Goal: Task Accomplishment & Management: Manage account settings

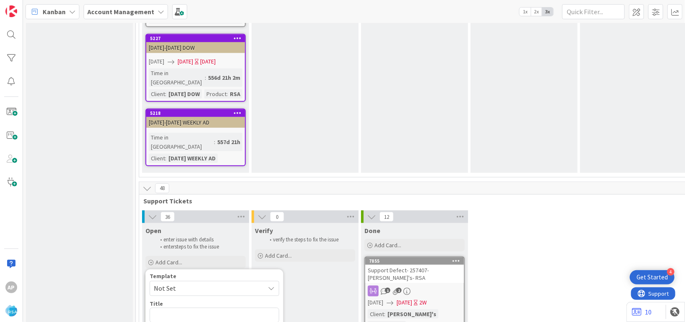
click at [177, 284] on span "Not Set" at bounding box center [206, 289] width 105 height 11
type textarea "x"
drag, startPoint x: 239, startPoint y: 133, endPoint x: 245, endPoint y: 143, distance: 11.8
click at [239, 308] on textarea "Support Defect- Ticket Number- Client Name- Product Name" at bounding box center [215, 321] width 130 height 26
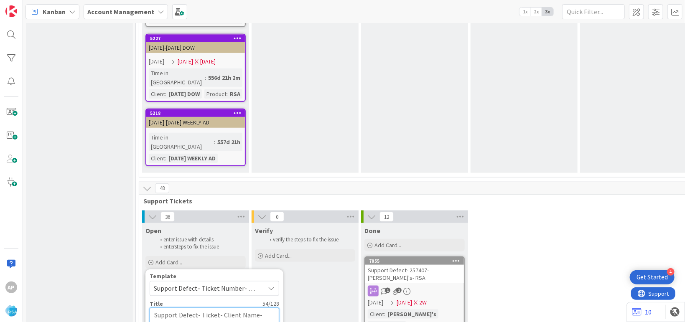
type textarea "Support Defect- Ticke- Client Name- Product Name"
type textarea "x"
type textarea "Support Defect- Tick- Client Name- Product Name"
type textarea "x"
type textarea "Support Defect- Tic- Client Name- Product Name"
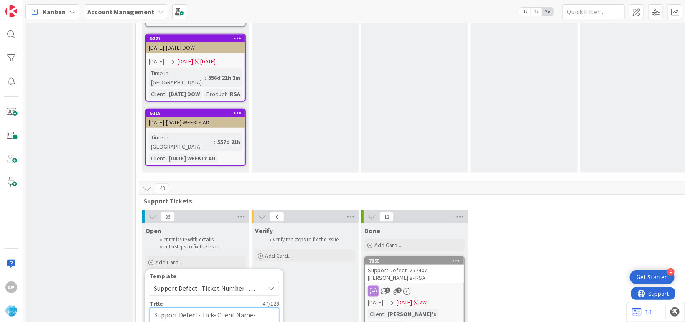
type textarea "x"
type textarea "Support Defect- Ti- Client Name- Product Name"
type textarea "x"
type textarea "Support Defect- T- Client Name- Product Name"
type textarea "x"
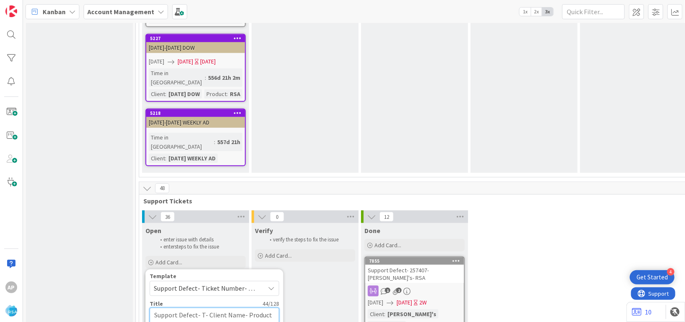
type textarea "Support Defect- - Client Name- Product Name"
type textarea "x"
type textarea "Support Defect- 3- Client Name- Product Name"
type textarea "x"
type textarea "Support Defect- 31- Client Name- Product Name"
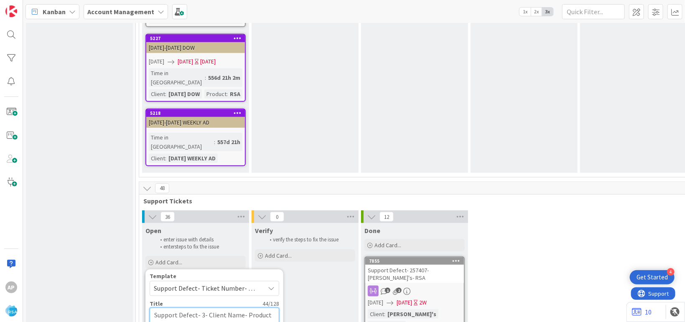
type textarea "x"
type textarea "Support Defect- 317- Client Name- Product Name"
type textarea "x"
type textarea "Support Defect- 3175- Client Name- Product Name"
type textarea "x"
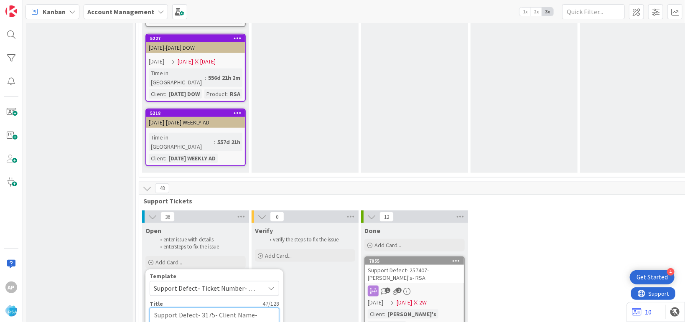
type textarea "Support Defect- 31754- Client Name- Product Name"
type textarea "x"
type textarea "Support Defect- 317544- Client Name- Product Name"
type textarea "x"
click at [258, 308] on textarea "Support Defect- 317544- Client Name- Product Name" at bounding box center [215, 321] width 130 height 26
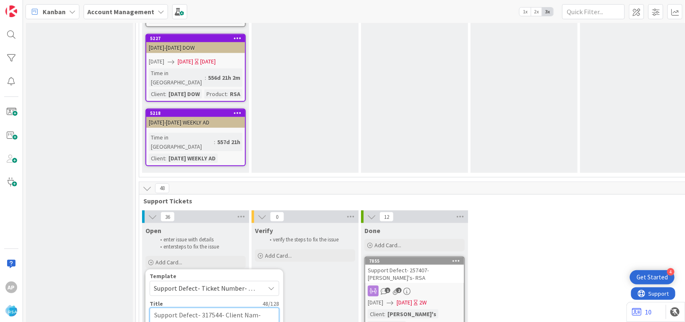
type textarea "Support Defect- 317544- Client Na- Product Name"
type textarea "x"
type textarea "Support Defect- 317544- Client N- Product Name"
type textarea "x"
type textarea "Support Defect- 317544- Client - Product Name"
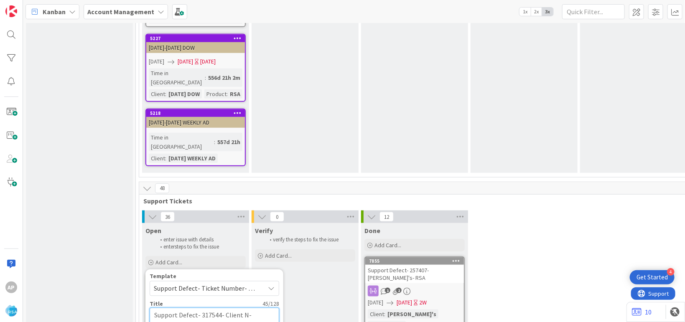
type textarea "x"
type textarea "Support Defect- 317544- Client- Product Name"
type textarea "x"
type textarea "Support Defect- 317544- Clien- Product Name"
type textarea "x"
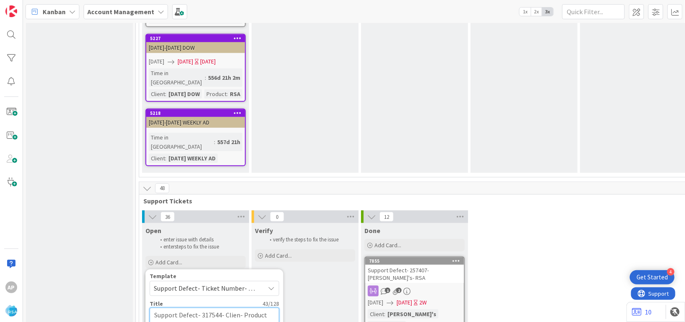
type textarea "Support Defect- 317544- Clie- Product Name"
type textarea "x"
type textarea "Support Defect- 317544- Cli- Product Name"
type textarea "x"
type textarea "Support Defect- 317544- Cl- Product Name"
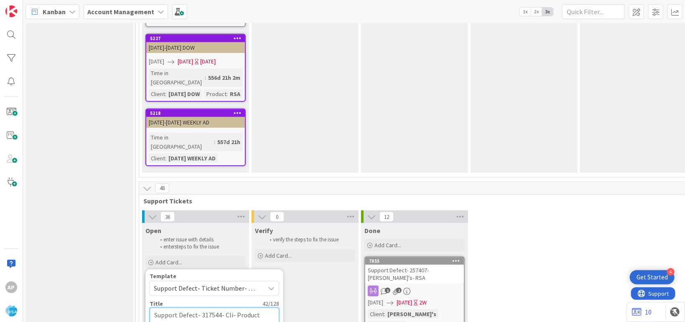
type textarea "x"
type textarea "Support Defect- 317544- C- Product Name"
type textarea "x"
type textarea "Support Defect- 317544- - Product Name"
type textarea "x"
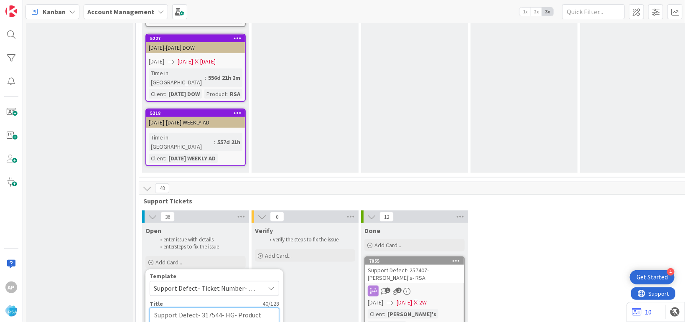
type textarea "Support Defect- 317544- HGG- Product Name"
type textarea "x"
click at [185, 308] on textarea "Support Defect- 317544- HGG- Product Name" at bounding box center [215, 321] width 130 height 26
type textarea "Support Defect- 317544- HGG- Product Nam"
type textarea "x"
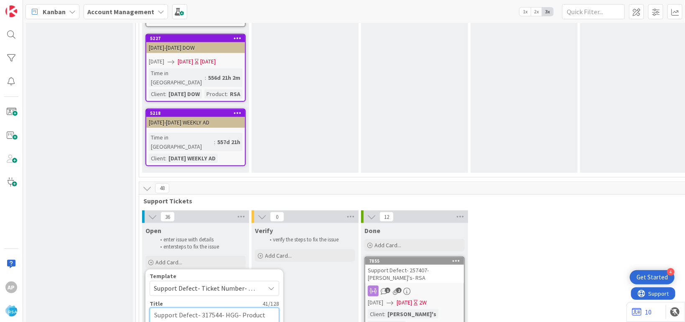
type textarea "Support Defect- 317544- HGG- Product Na"
type textarea "x"
type textarea "Support Defect- 317544- HGG- Product N"
type textarea "x"
type textarea "Support Defect- 317544- HGG- Product"
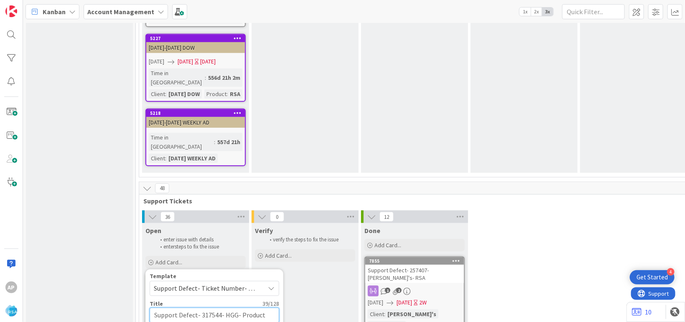
type textarea "x"
type textarea "Support Defect- 317544- HGG- Product"
type textarea "x"
type textarea "Support Defect- 317544- HGG- Produc"
type textarea "x"
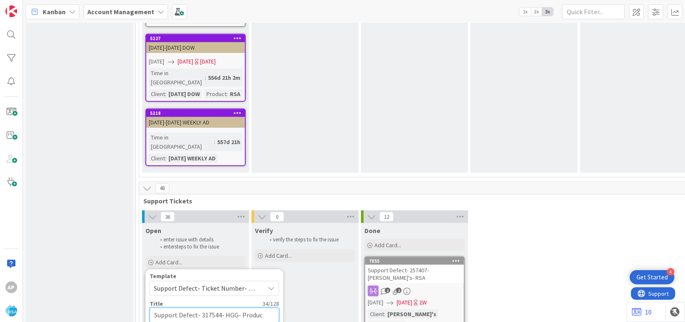
type textarea "Support Defect- 317544- HGG- Produ"
type textarea "x"
type textarea "Support Defect- 317544- HGG- Prod"
type textarea "x"
type textarea "Support Defect- 317544- HGG- Pro"
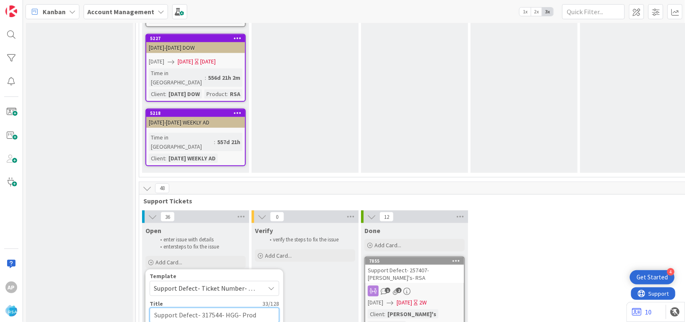
type textarea "x"
type textarea "Support Defect- 317544- HGG- Pr"
type textarea "x"
type textarea "Support Defect- 317544- HGG- P"
type textarea "x"
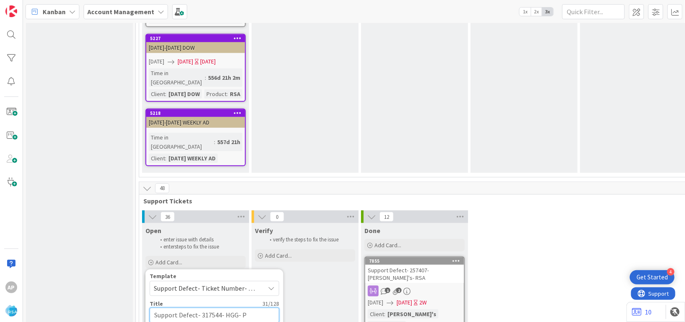
type textarea "Support Defect- 317544- HGG-"
type textarea "x"
click at [227, 308] on textarea "Support Defect- 317544- HGG-" at bounding box center [215, 315] width 130 height 15
click at [230, 308] on textarea "Support Defect- 317544- HGG-" at bounding box center [215, 315] width 130 height 15
click at [242, 308] on textarea "Support Defect- 317544- HGG-" at bounding box center [215, 315] width 130 height 15
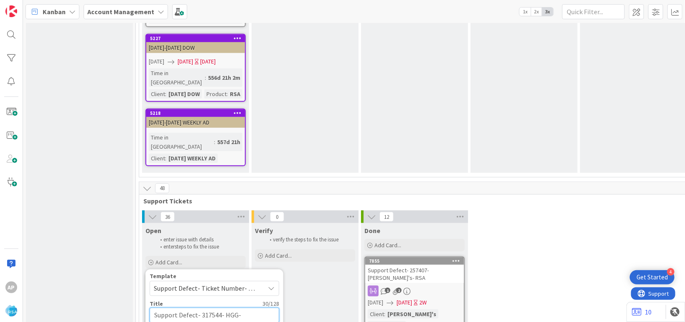
type textarea "Support Defect- 317544- HGG- R"
type textarea "x"
type textarea "Support Defect- 317544- HGG- R"
type textarea "x"
type textarea "Support Defect- 317544- HGG- RSA"
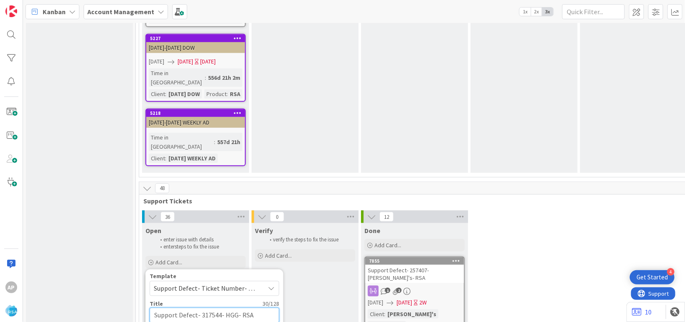
type textarea "x"
type textarea "Support Defect- 317544- HGG- RSA"
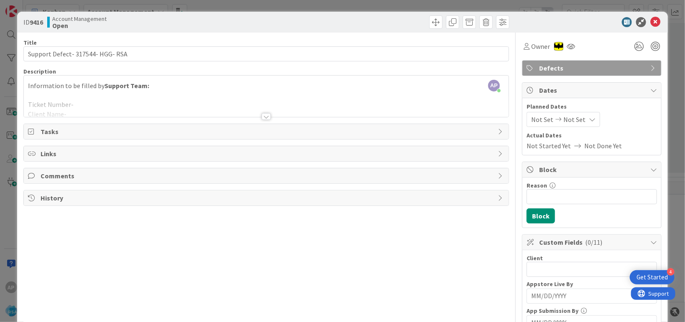
click at [108, 100] on div at bounding box center [266, 106] width 485 height 21
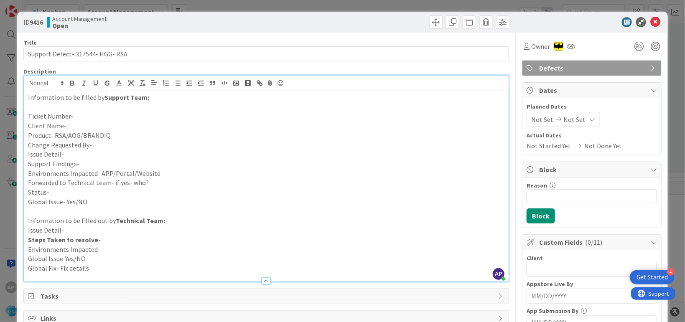
click at [89, 115] on p "Ticket Number-" at bounding box center [266, 117] width 477 height 10
click at [80, 124] on p "Client Name-" at bounding box center [266, 126] width 477 height 10
click at [112, 134] on p "Product- RSA/AOG/BRANDIQ" at bounding box center [266, 136] width 477 height 10
click at [106, 143] on p "Change Requested By-" at bounding box center [266, 146] width 477 height 10
click at [71, 156] on p "Issue Detail-" at bounding box center [266, 155] width 477 height 10
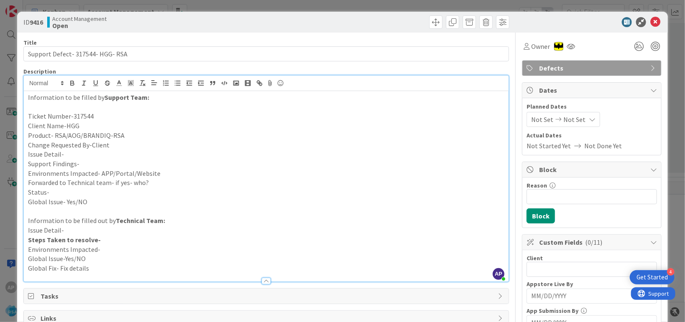
click at [76, 151] on p "Issue Detail-" at bounding box center [266, 155] width 477 height 10
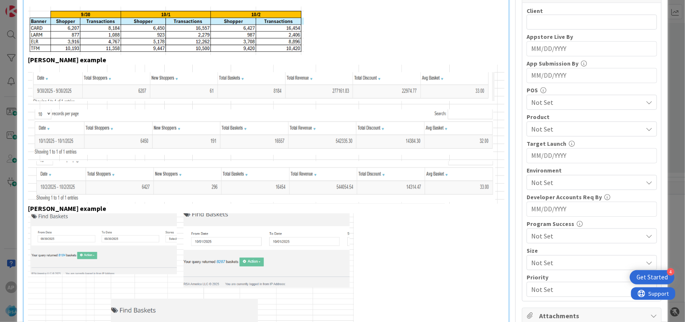
scroll to position [401, 0]
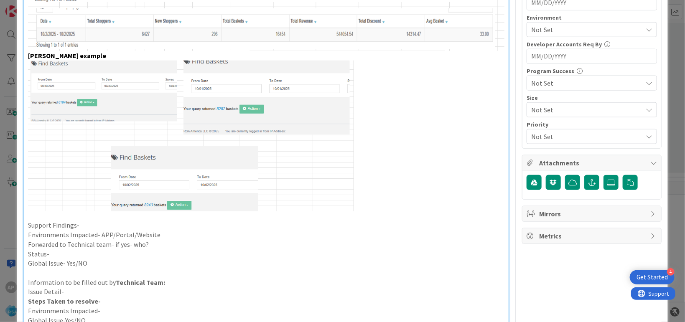
click at [98, 93] on img at bounding box center [191, 136] width 326 height 151
click at [88, 98] on img at bounding box center [191, 136] width 326 height 151
click at [88, 221] on p "Support Findings-" at bounding box center [266, 226] width 477 height 10
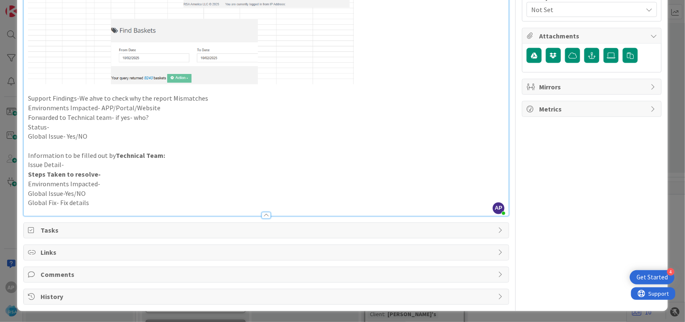
click at [90, 98] on p "Support Findings-We ahve to check why the report Mismatches" at bounding box center [266, 99] width 477 height 10
click at [166, 106] on p "Environments Impacted- APP/Portal/Website" at bounding box center [266, 108] width 477 height 10
click at [156, 118] on p "Forwarded to Technical team- if yes- who?" at bounding box center [266, 118] width 477 height 10
click at [65, 126] on p "Status-" at bounding box center [266, 128] width 477 height 10
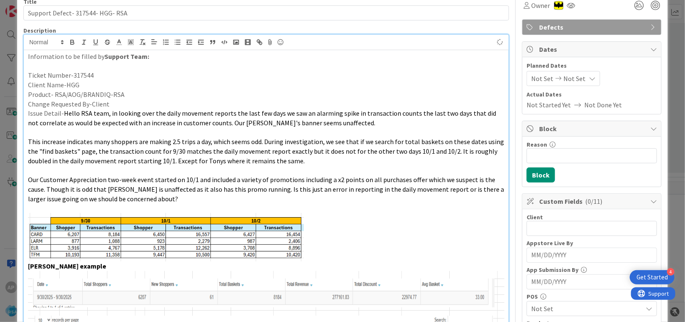
scroll to position [31, 0]
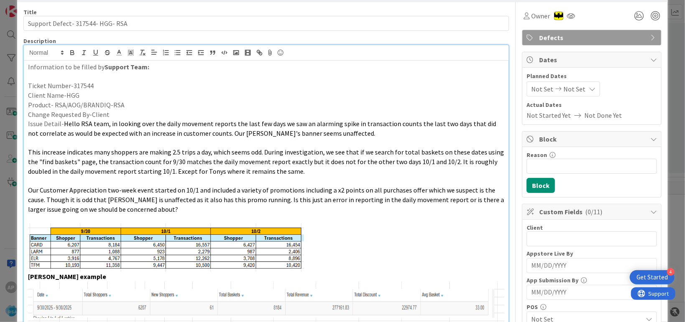
click at [532, 87] on span "Not Set" at bounding box center [543, 89] width 22 height 10
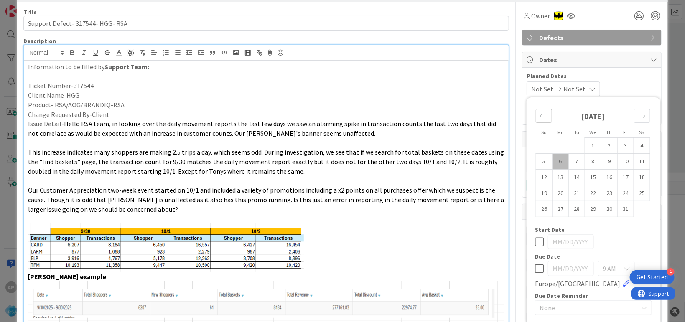
click at [540, 116] on icon "Move backward to switch to the previous month." at bounding box center [544, 116] width 8 height 8
click at [553, 214] on td "29" at bounding box center [561, 209] width 16 height 16
type input "[DATE]"
click at [635, 111] on div "Move forward to switch to the next month." at bounding box center [642, 116] width 16 height 14
click at [635, 120] on div "Move forward to switch to the next month." at bounding box center [642, 116] width 16 height 14
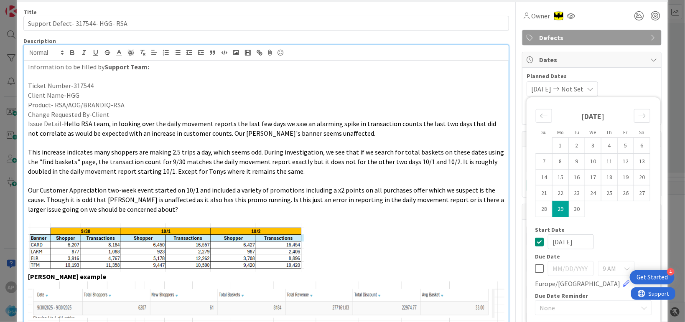
click at [620, 226] on div "[DATE] 1 2 3 4 5 6 7 8 9 10 11 12 13 14 15 16 17 18 19 20 21 22 23 24 25 26 27 …" at bounding box center [593, 164] width 133 height 125
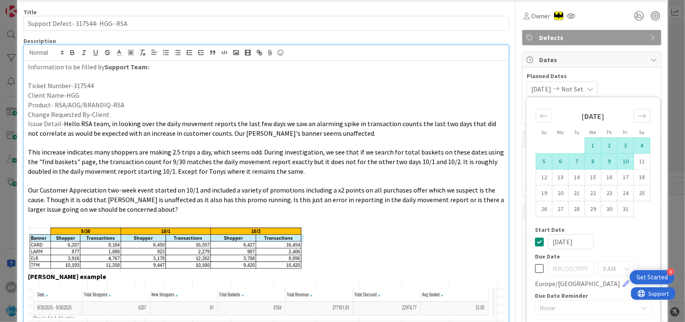
click at [620, 159] on td "10" at bounding box center [626, 161] width 16 height 16
type input "[DATE]"
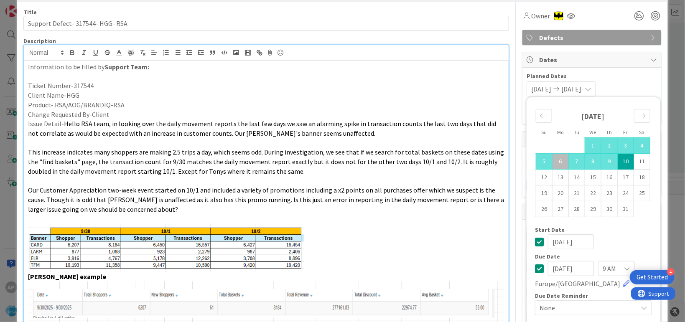
click at [625, 83] on div "[DATE] [DATE] Su Mo Tu We Th Fr Sa [DATE] 1 2 3 4 5 6 7 8 9 10 11 12 13 14 15 1…" at bounding box center [592, 89] width 130 height 15
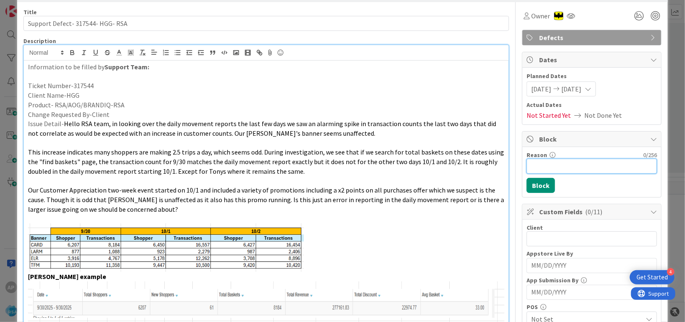
click at [547, 161] on input "Reason" at bounding box center [592, 166] width 130 height 15
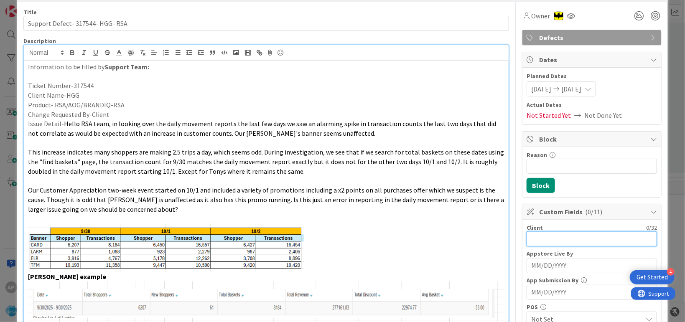
click at [544, 239] on input "text" at bounding box center [592, 239] width 130 height 15
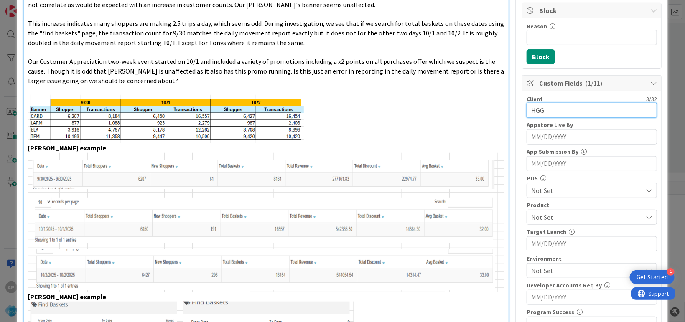
scroll to position [184, 0]
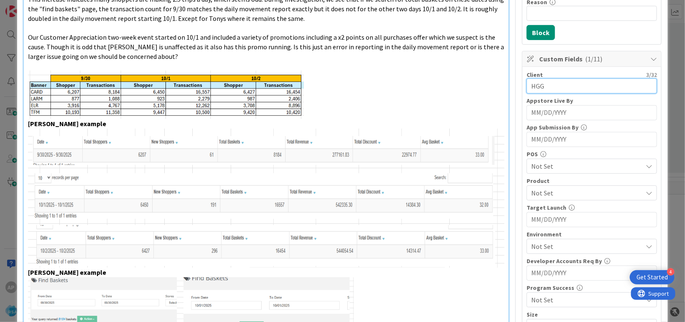
type input "HGG"
click at [542, 195] on span "Not Set" at bounding box center [587, 193] width 111 height 10
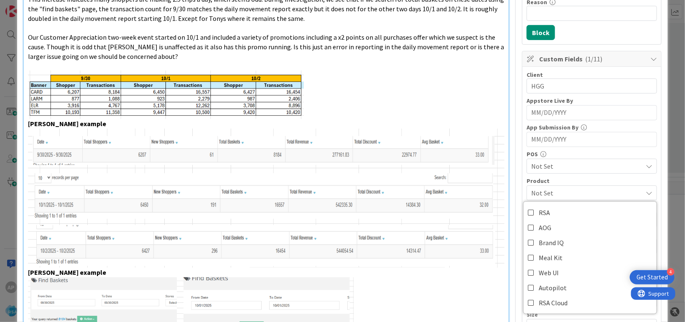
click at [545, 212] on link "RSA" at bounding box center [590, 212] width 133 height 15
click at [470, 106] on p at bounding box center [266, 95] width 477 height 49
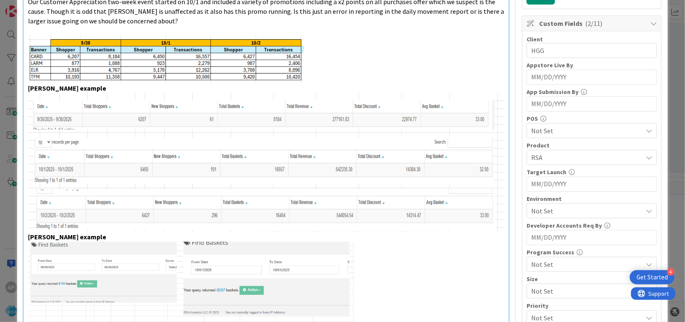
scroll to position [285, 0]
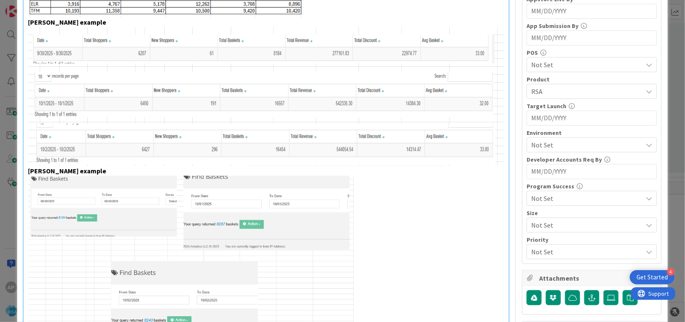
click at [552, 144] on span "Not Set" at bounding box center [587, 145] width 111 height 10
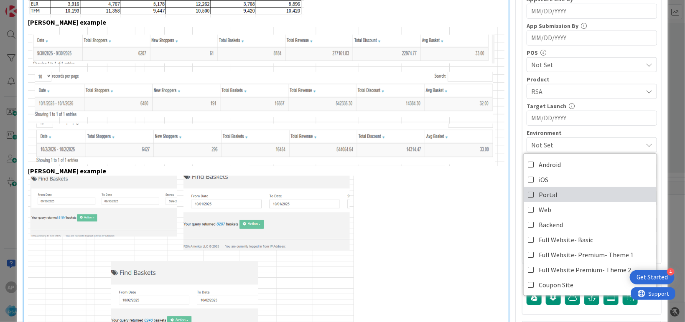
click at [556, 190] on link "Portal" at bounding box center [590, 194] width 133 height 15
click at [428, 210] on p at bounding box center [266, 251] width 477 height 151
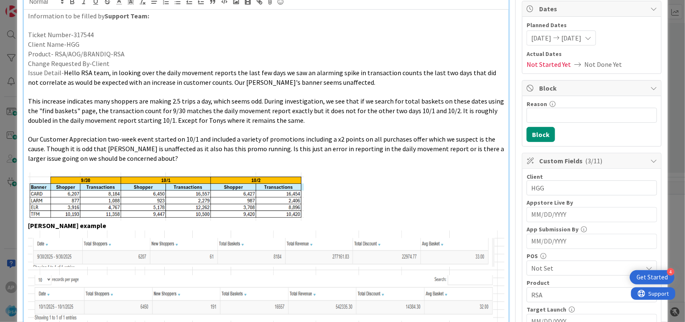
scroll to position [0, 0]
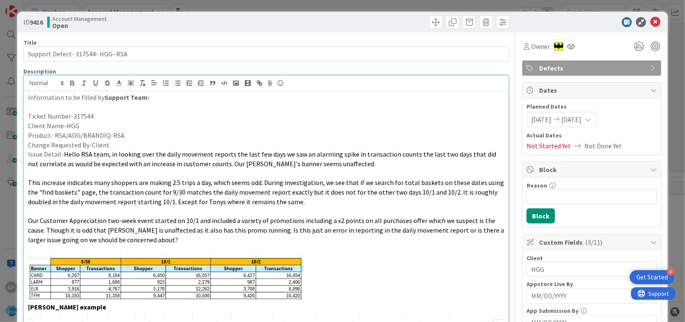
click at [71, 127] on p "Client Name-HGG" at bounding box center [266, 126] width 477 height 10
click at [651, 22] on icon at bounding box center [656, 22] width 10 height 10
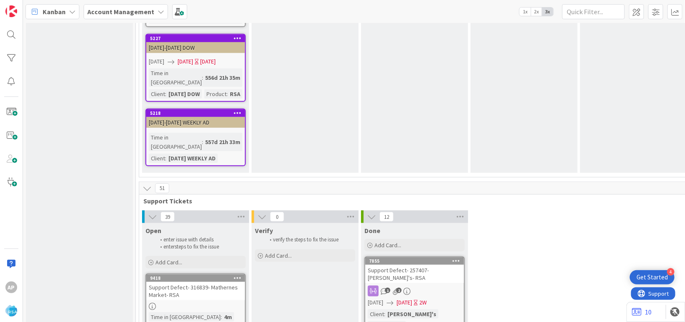
scroll to position [1835, 0]
